Goal: Information Seeking & Learning: Learn about a topic

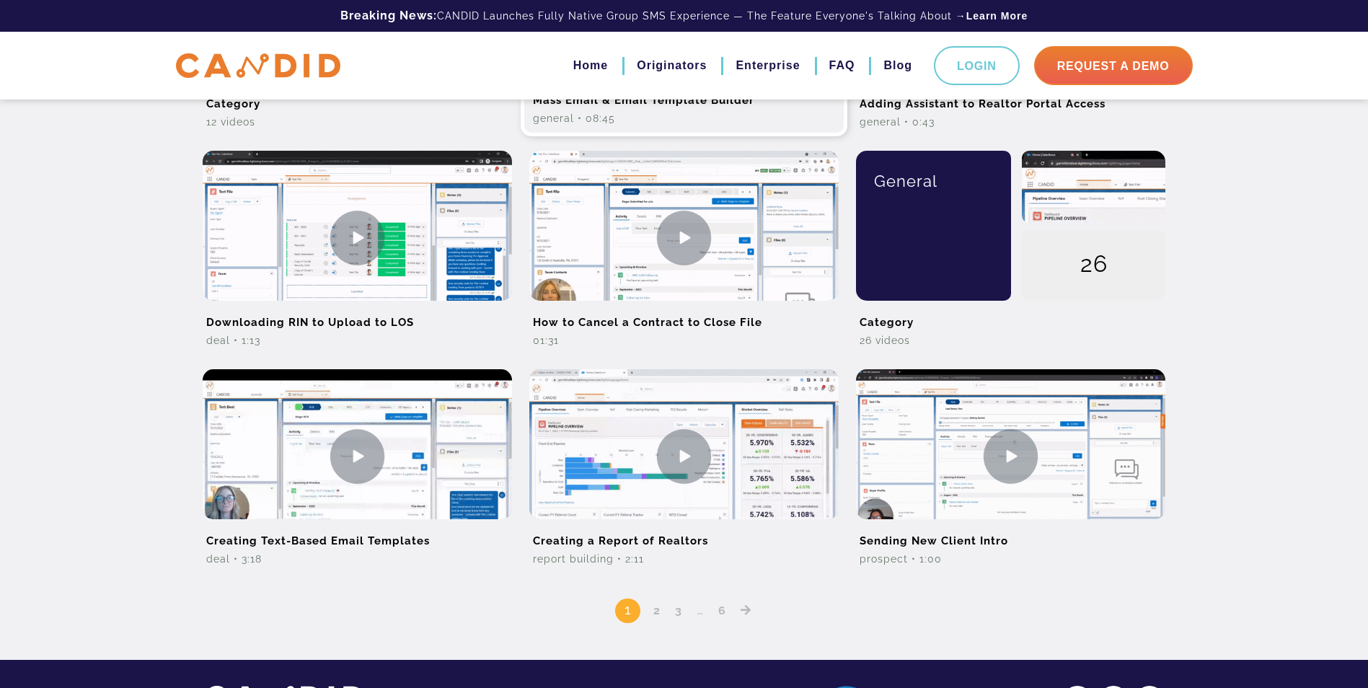
scroll to position [1010, 0]
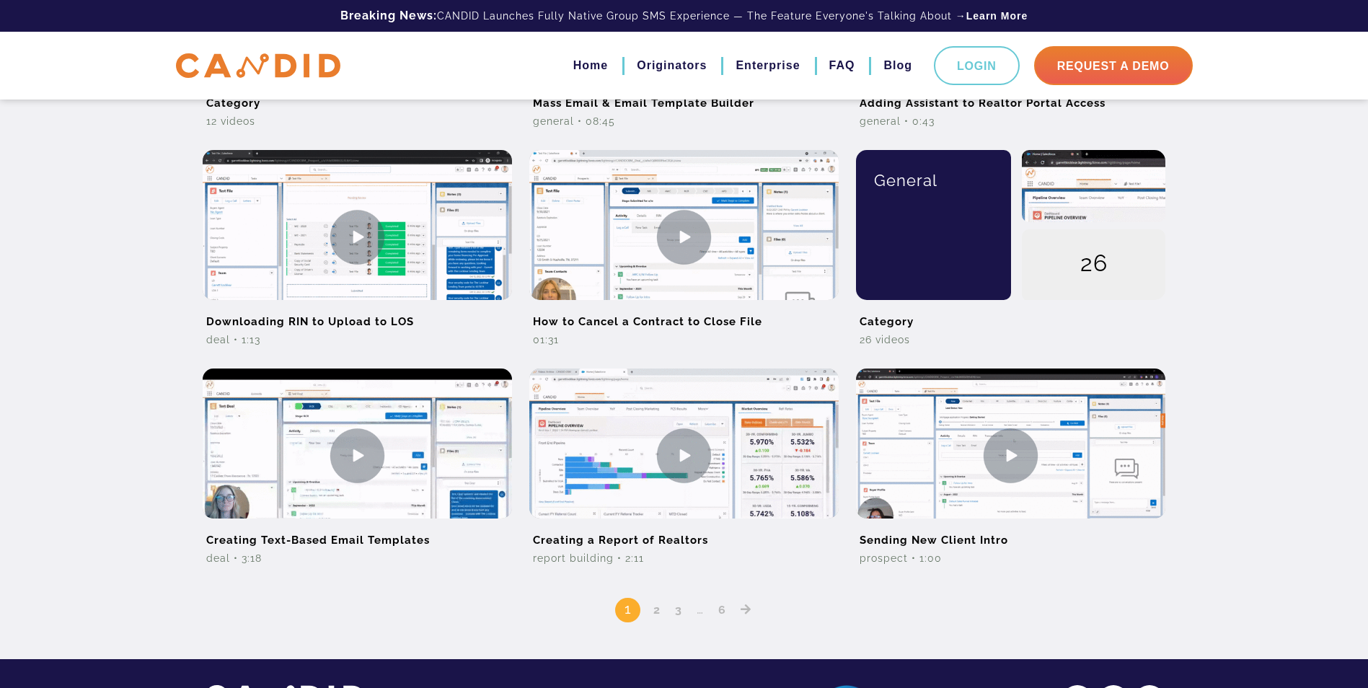
click at [660, 609] on link "2" at bounding box center [656, 610] width 17 height 14
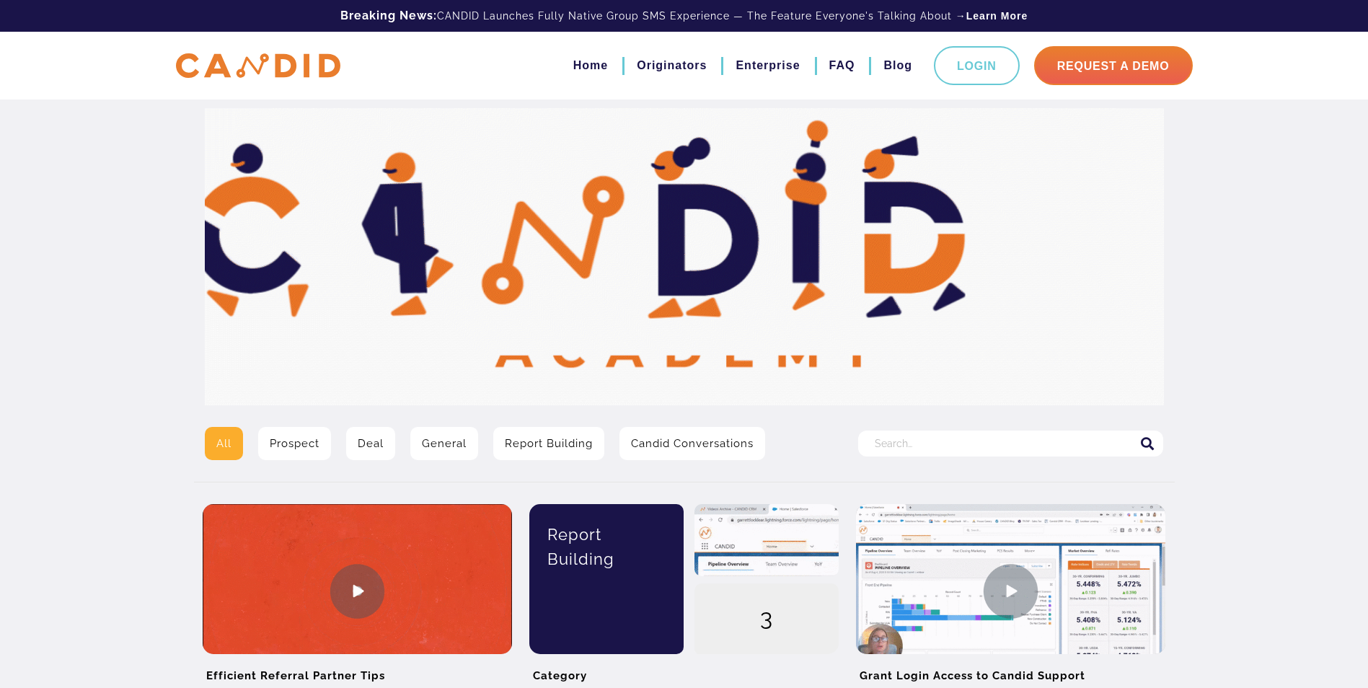
click at [943, 446] on input "Search for:" at bounding box center [1010, 444] width 305 height 26
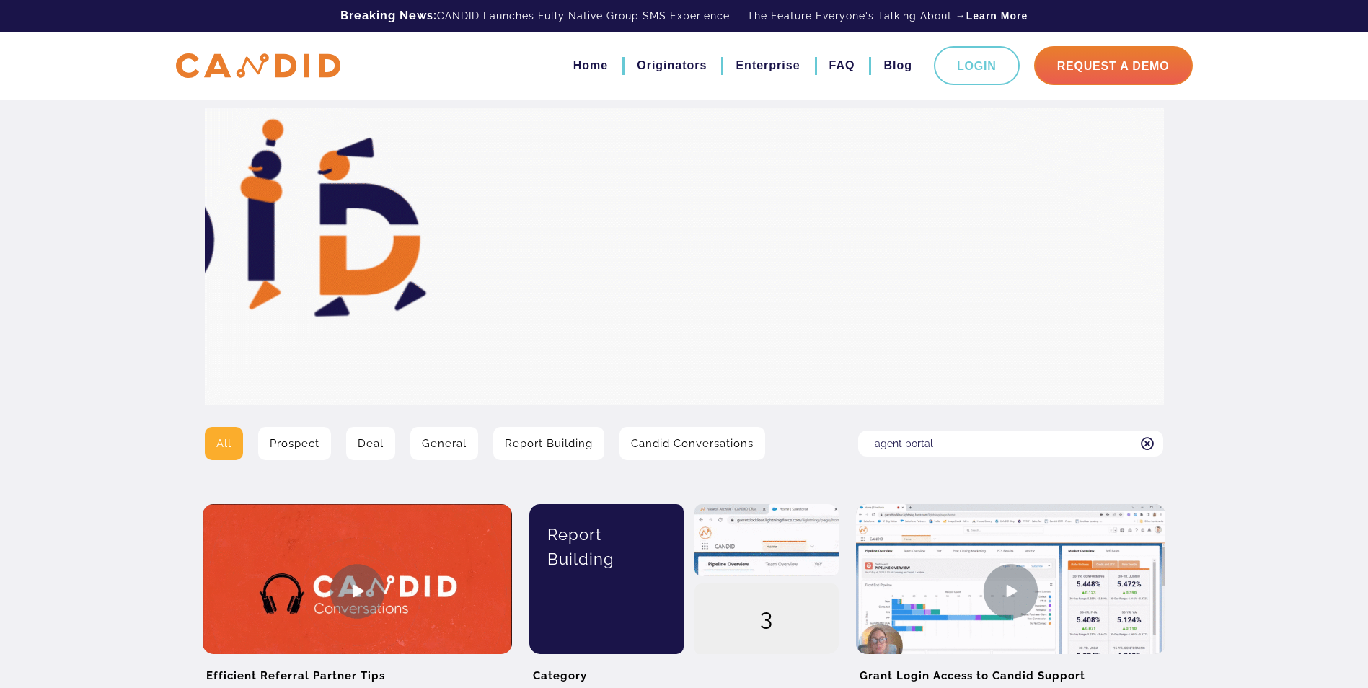
type input "agent portal"
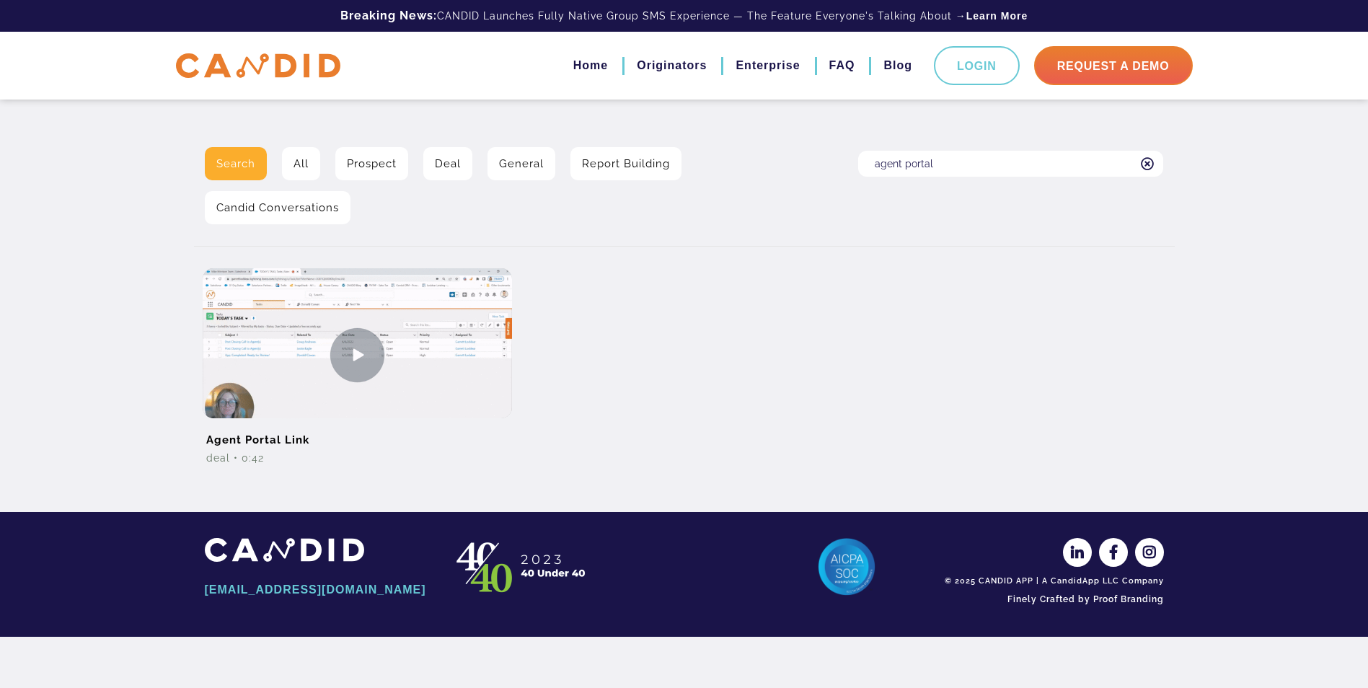
scroll to position [229, 0]
